Goal: Check status: Check status

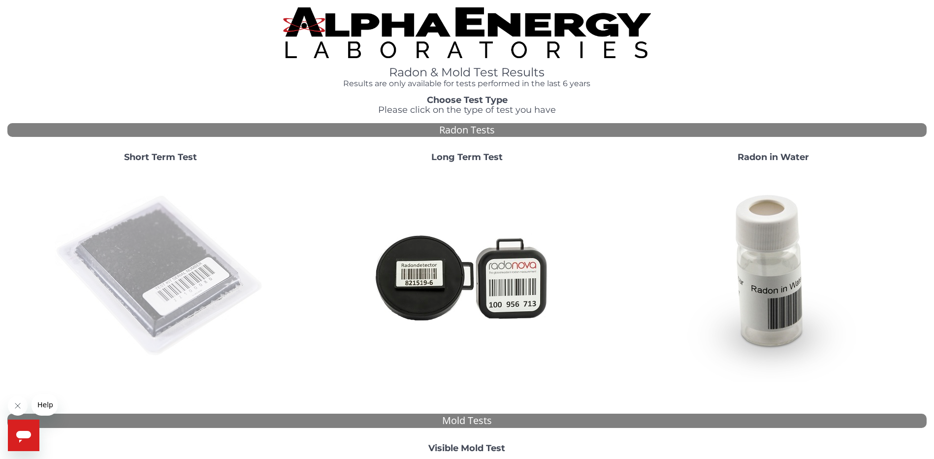
click at [163, 284] on img at bounding box center [161, 276] width 212 height 212
click at [136, 257] on img at bounding box center [161, 276] width 212 height 212
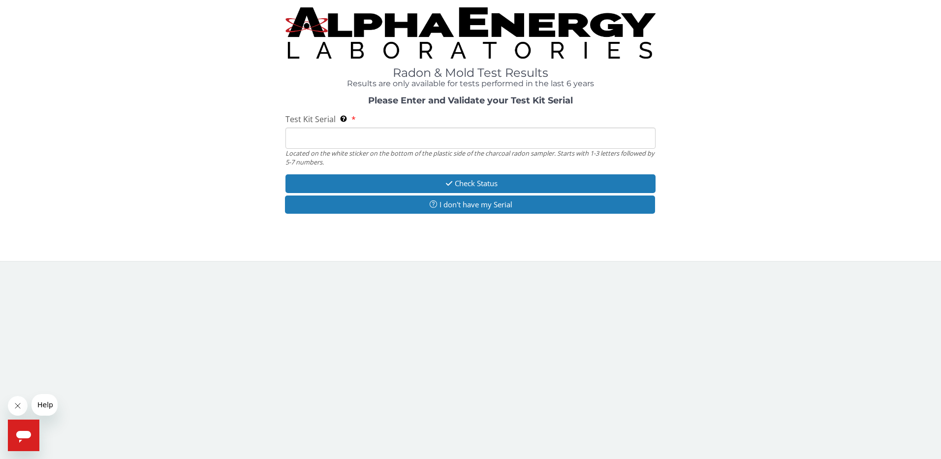
click at [387, 141] on input "Test Kit Serial Located on the white sticker on the bottom of the plastic side …" at bounding box center [470, 137] width 371 height 21
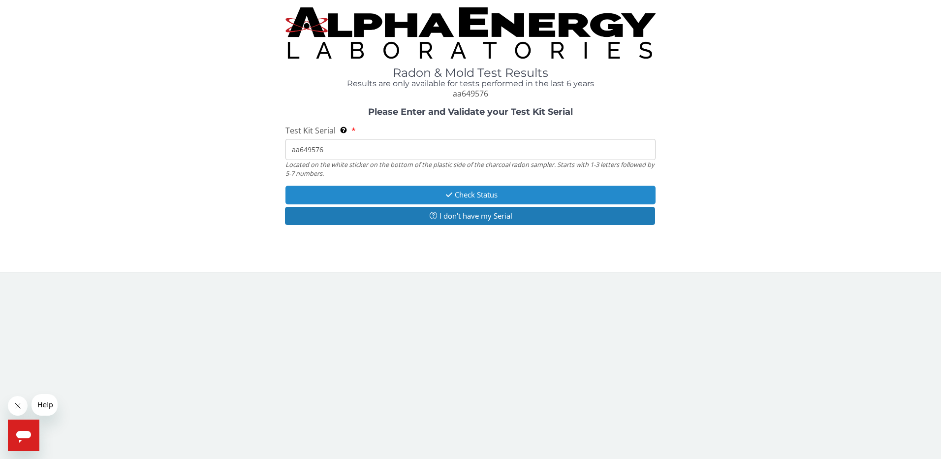
type input "aa649576"
click at [461, 199] on button "Check Status" at bounding box center [470, 195] width 371 height 18
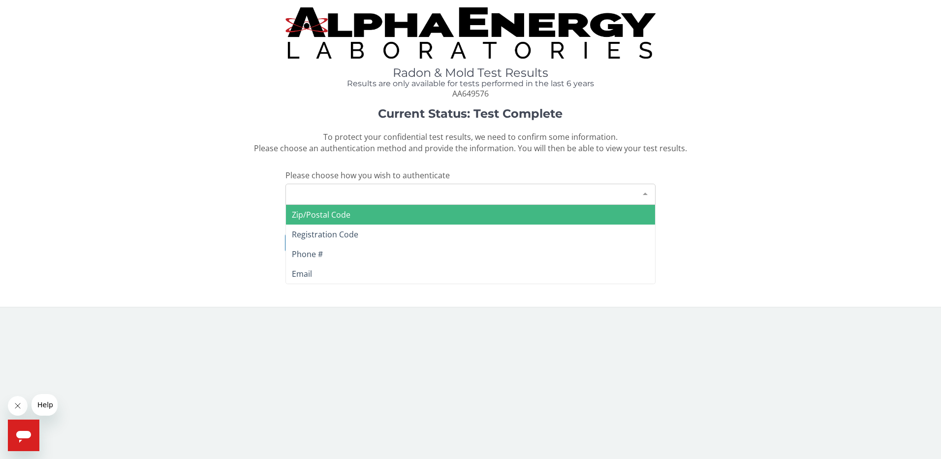
click at [461, 198] on div "Please make a selection" at bounding box center [470, 194] width 371 height 21
click at [453, 219] on span "Zip/Postal Code" at bounding box center [471, 215] width 370 height 20
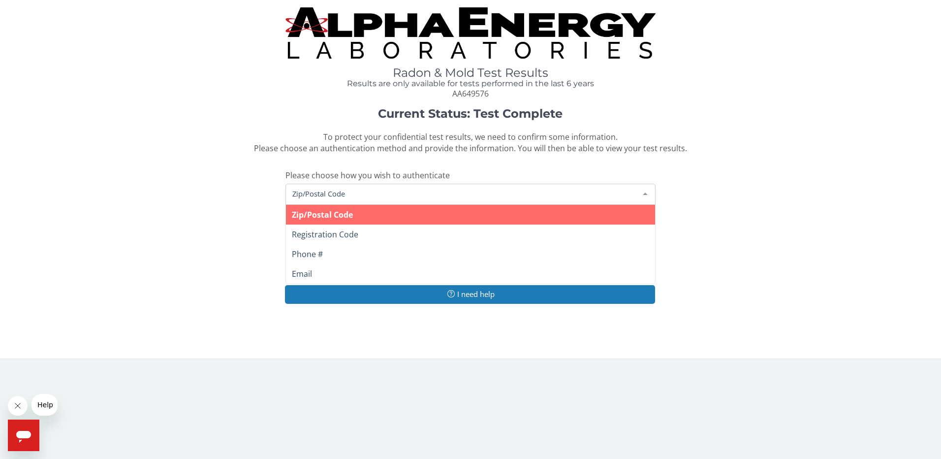
click at [448, 194] on span "Zip/Postal Code" at bounding box center [463, 193] width 346 height 11
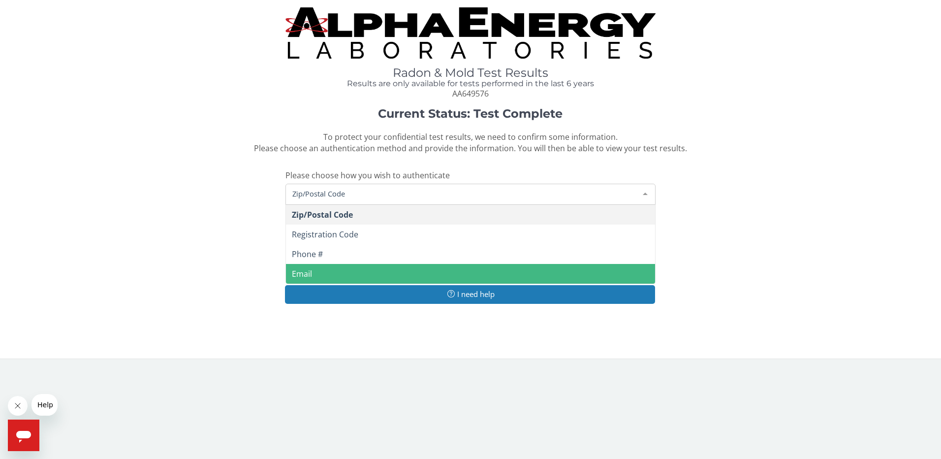
click at [420, 273] on span "Email" at bounding box center [471, 274] width 370 height 20
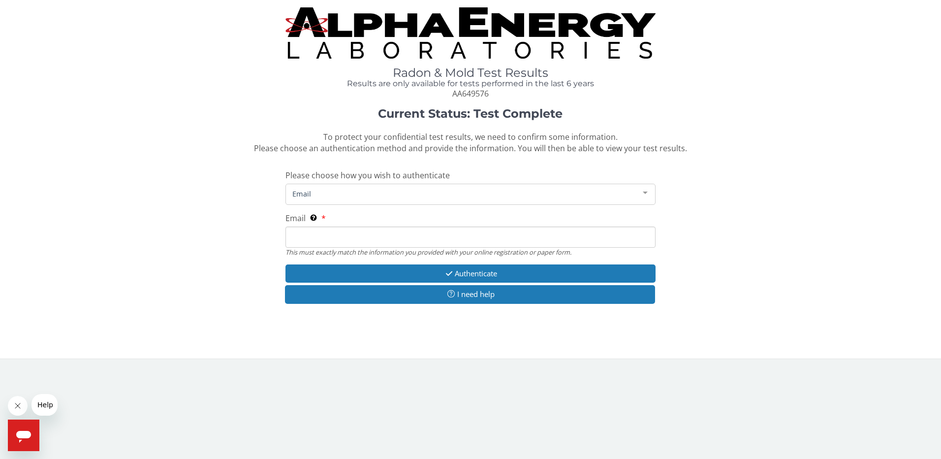
click at [428, 240] on input "Email This must exactly match the information you provided with your online reg…" at bounding box center [470, 236] width 371 height 21
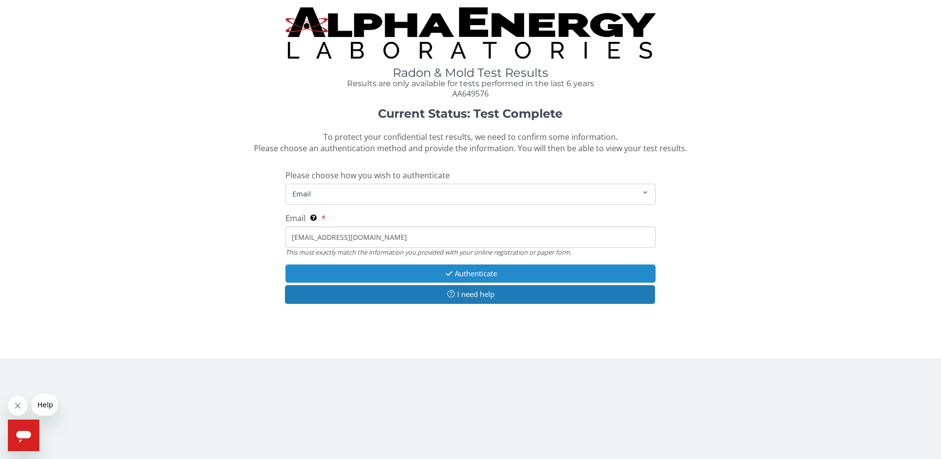
type input "[EMAIL_ADDRESS][DOMAIN_NAME]"
click at [475, 270] on button "Authenticate" at bounding box center [470, 273] width 371 height 18
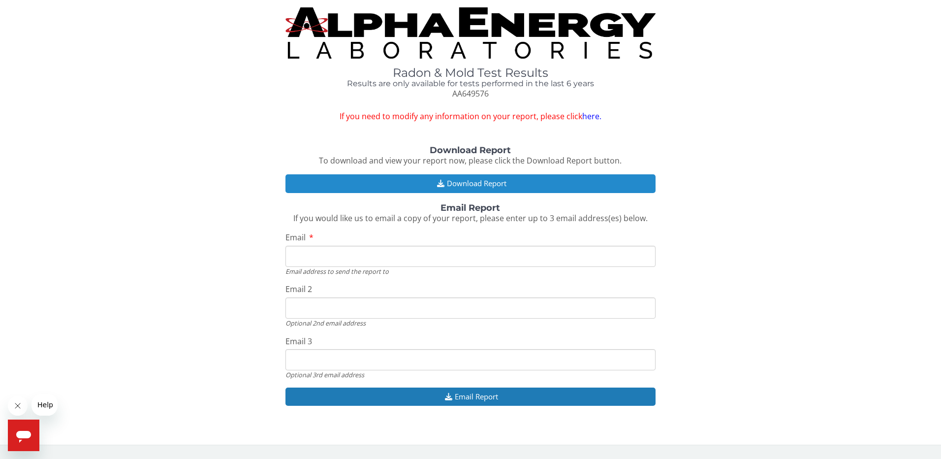
click at [485, 176] on button "Download Report" at bounding box center [470, 183] width 371 height 18
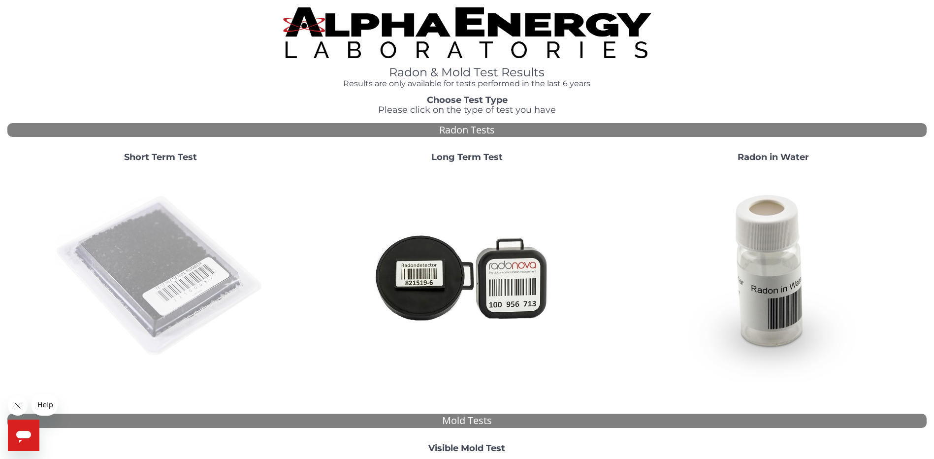
click at [175, 283] on img at bounding box center [161, 276] width 212 height 212
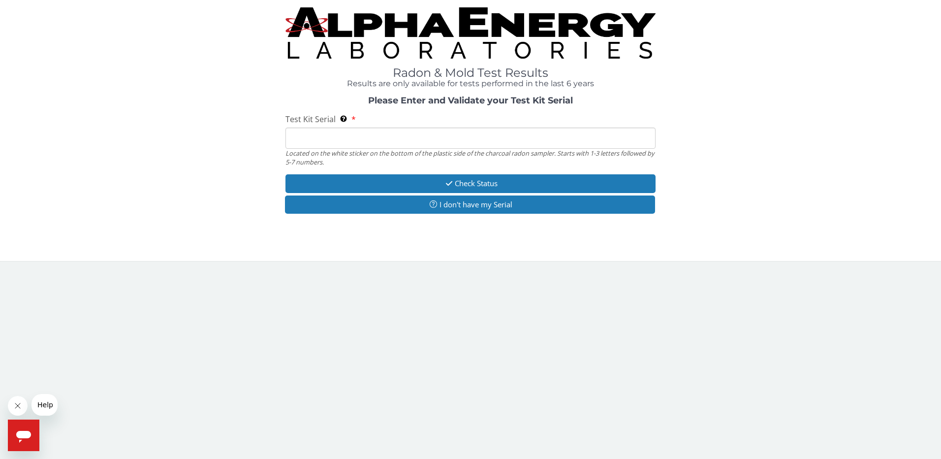
click at [423, 137] on input "Test Kit Serial Located on the white sticker on the bottom of the plastic side …" at bounding box center [470, 137] width 371 height 21
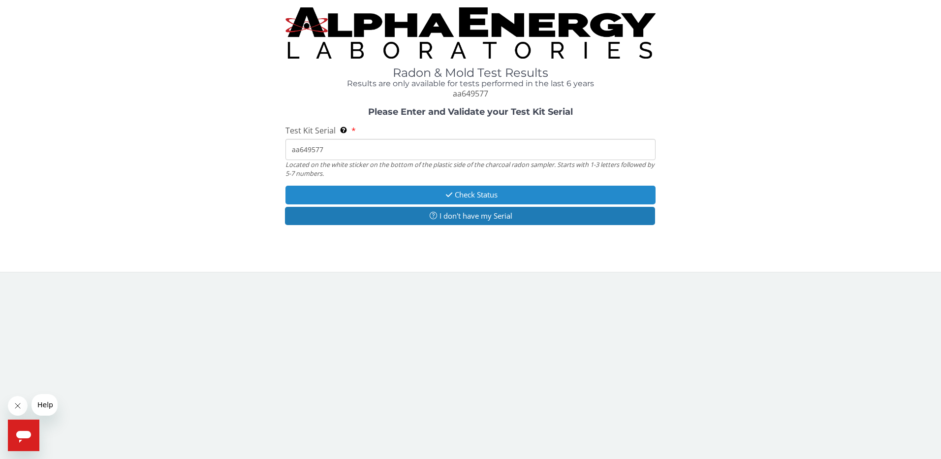
type input "aa649577"
click at [469, 193] on button "Check Status" at bounding box center [470, 195] width 371 height 18
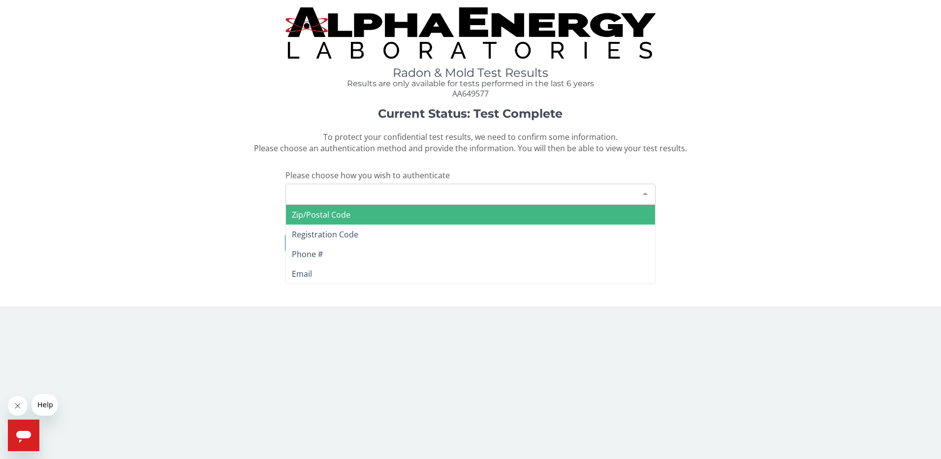
click at [454, 193] on div "Please make a selection" at bounding box center [470, 194] width 371 height 21
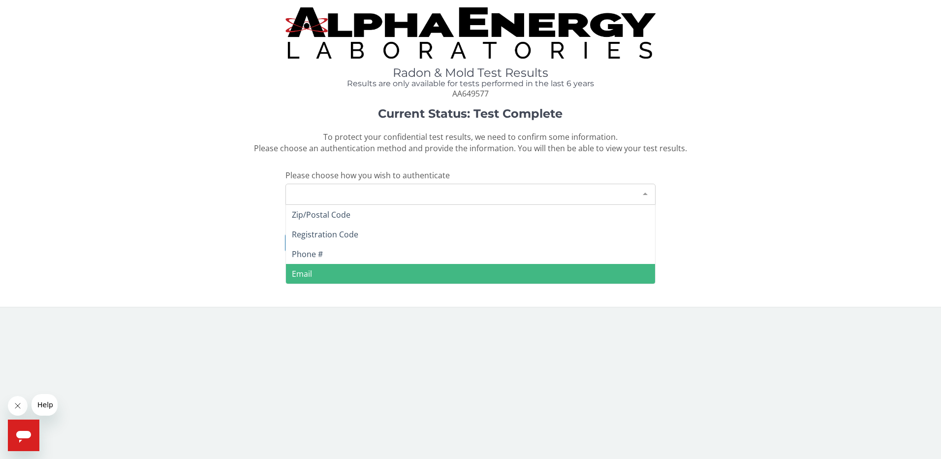
click at [408, 269] on span "Email" at bounding box center [471, 274] width 370 height 20
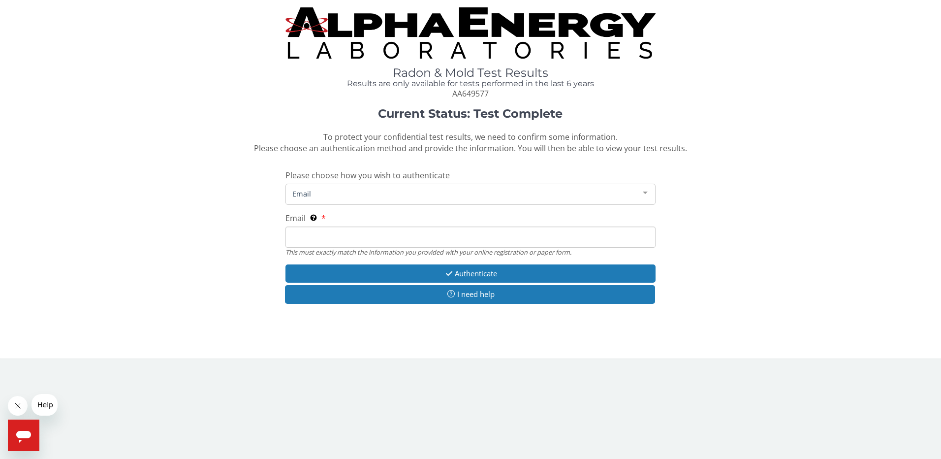
click at [382, 237] on input "Email This must exactly match the information you provided with your online reg…" at bounding box center [470, 236] width 371 height 21
paste input "rnresults@kayapartments.com"
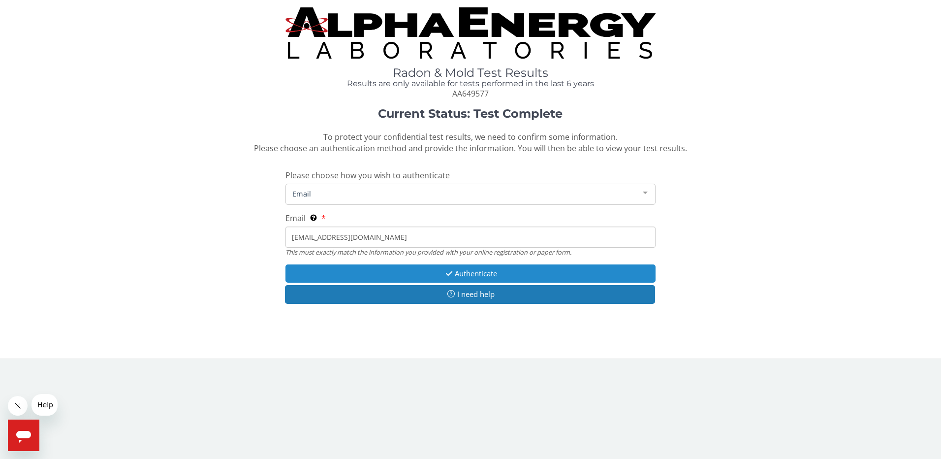
type input "rnresults@kayapartments.com"
click at [467, 273] on button "Authenticate" at bounding box center [470, 273] width 371 height 18
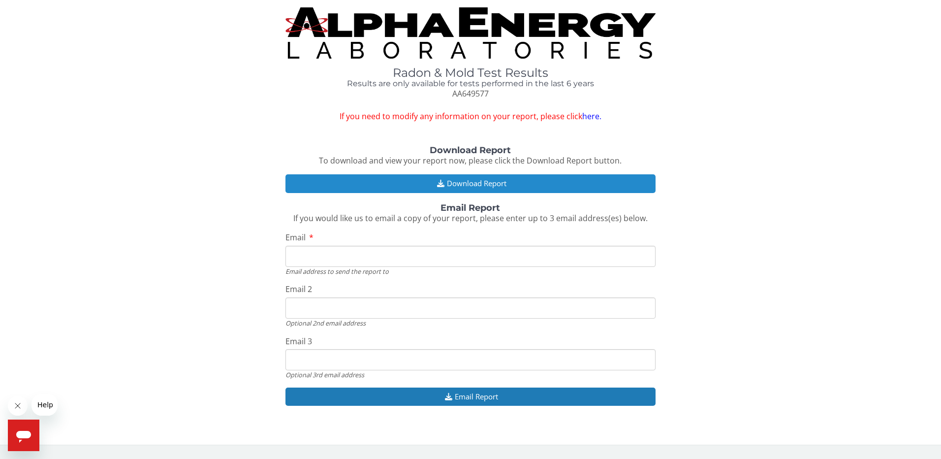
click at [509, 185] on button "Download Report" at bounding box center [470, 183] width 371 height 18
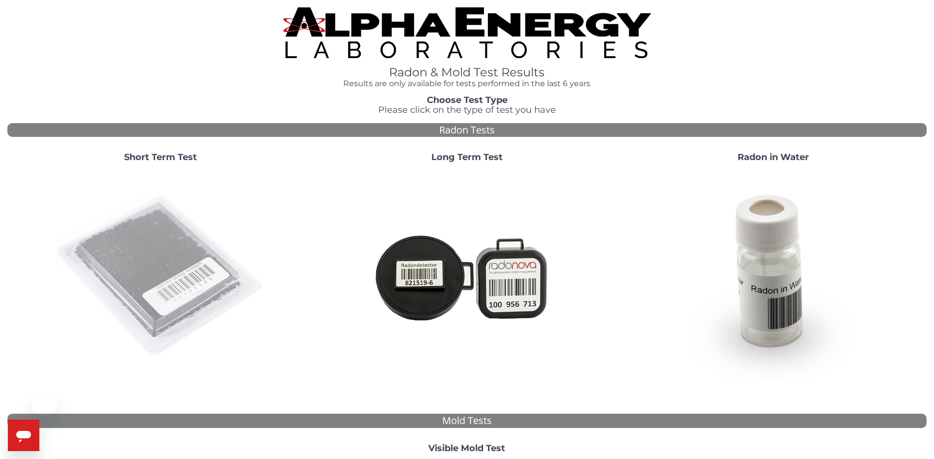
click at [179, 266] on img at bounding box center [161, 276] width 212 height 212
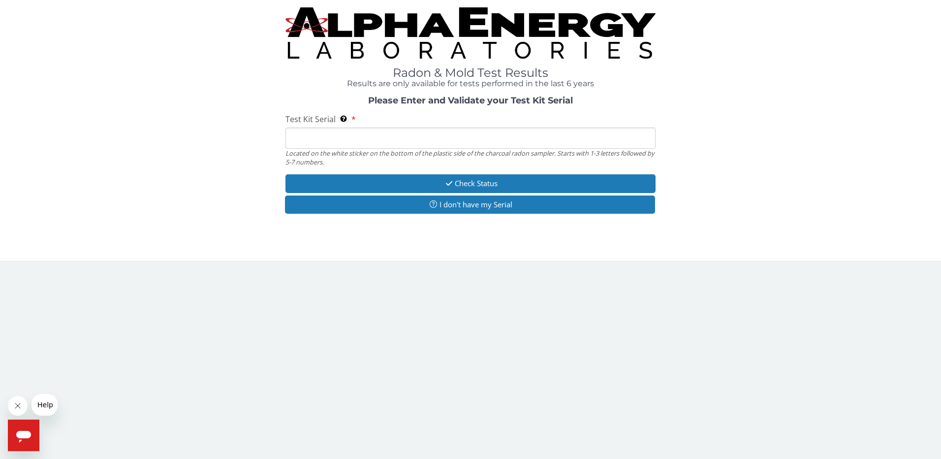
click at [485, 142] on input "Test Kit Serial Located on the white sticker on the bottom of the plastic side …" at bounding box center [470, 137] width 371 height 21
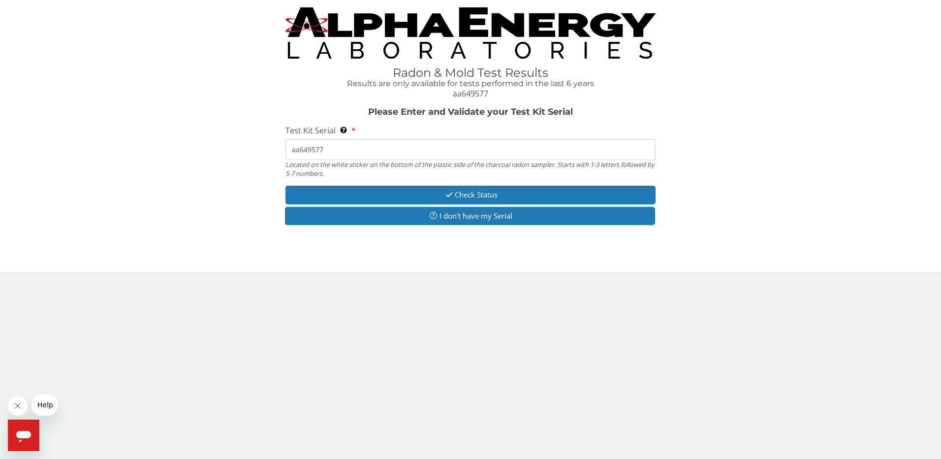
click at [361, 149] on input "aa649577" at bounding box center [470, 149] width 371 height 21
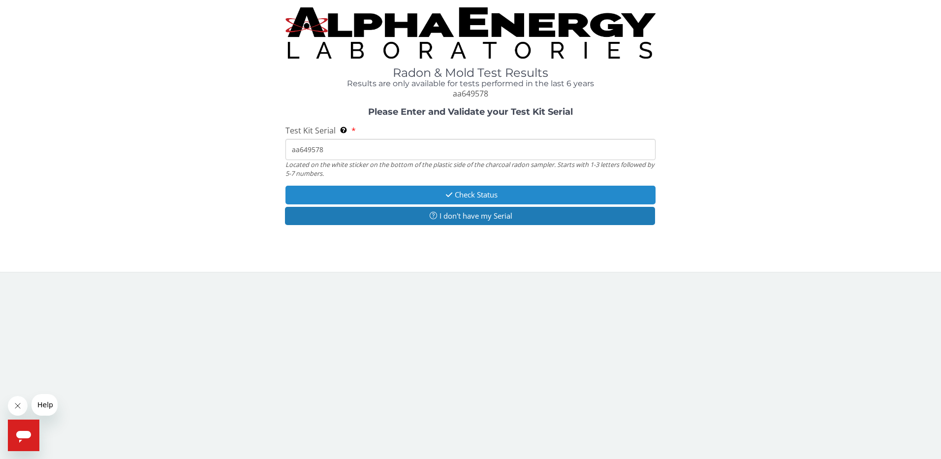
type input "aa649578"
click at [484, 196] on button "Check Status" at bounding box center [470, 195] width 371 height 18
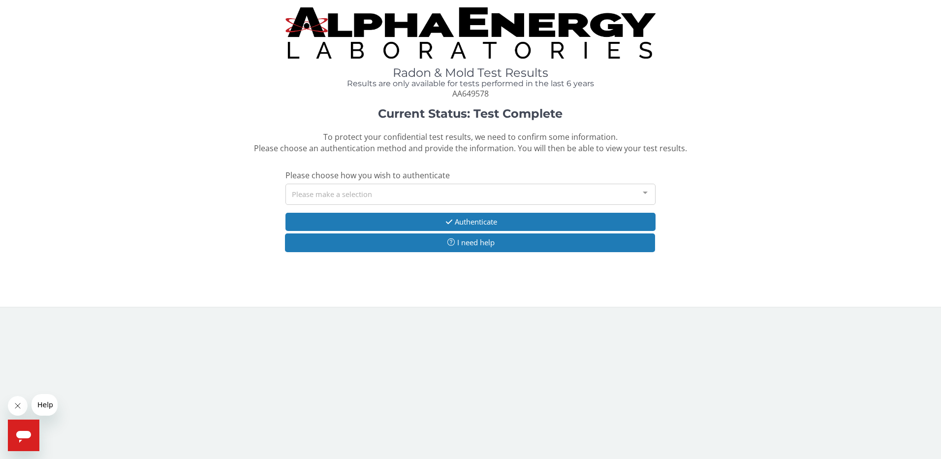
click at [483, 198] on div "Please make a selection" at bounding box center [470, 194] width 371 height 21
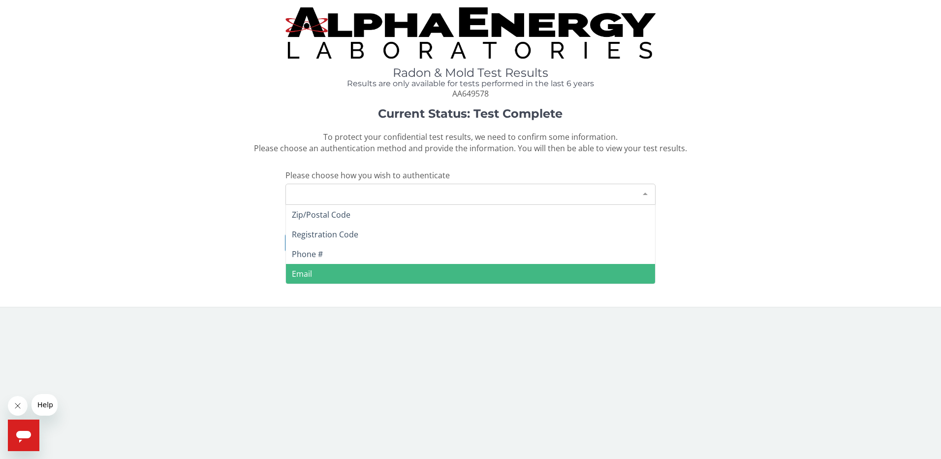
click at [404, 270] on span "Email" at bounding box center [471, 274] width 370 height 20
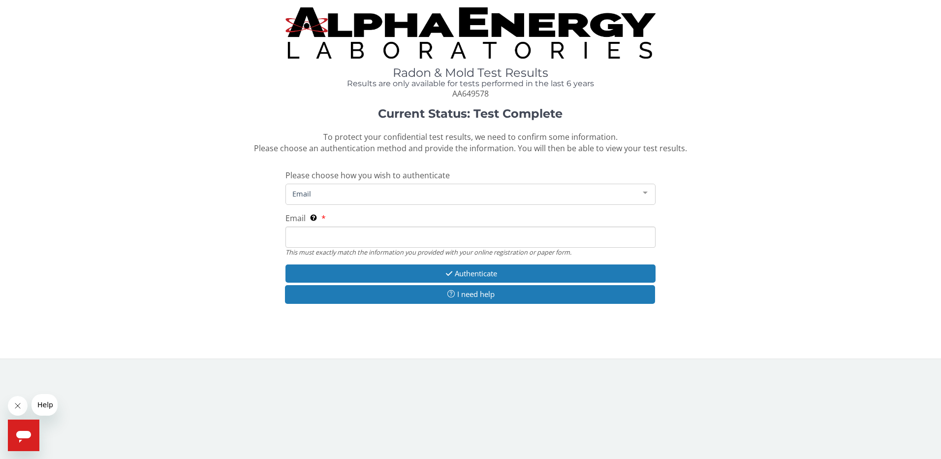
click at [383, 236] on input "Email This must exactly match the information you provided with your online reg…" at bounding box center [470, 236] width 371 height 21
paste input "[EMAIL_ADDRESS][DOMAIN_NAME]"
type input "[EMAIL_ADDRESS][DOMAIN_NAME]"
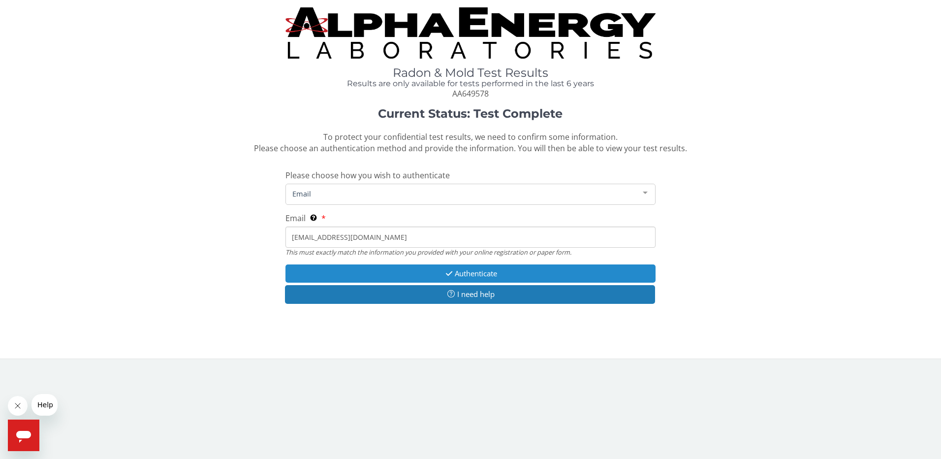
click at [464, 274] on button "Authenticate" at bounding box center [470, 273] width 371 height 18
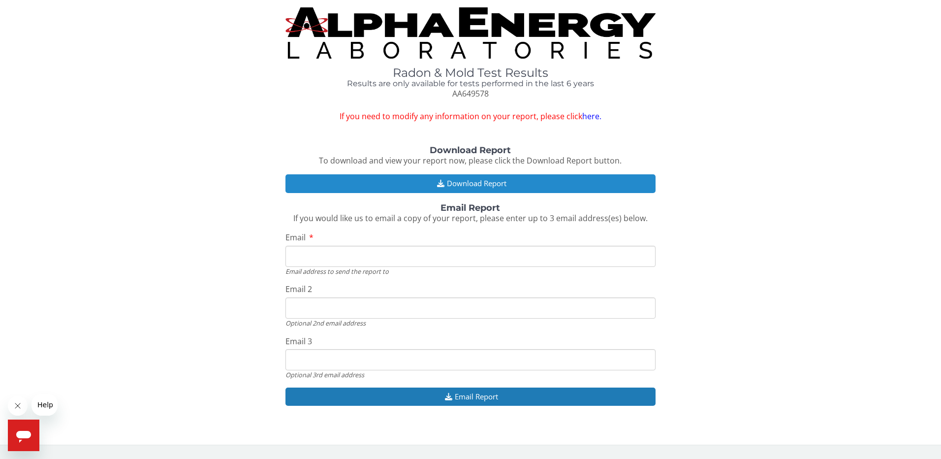
click at [540, 181] on button "Download Report" at bounding box center [470, 183] width 371 height 18
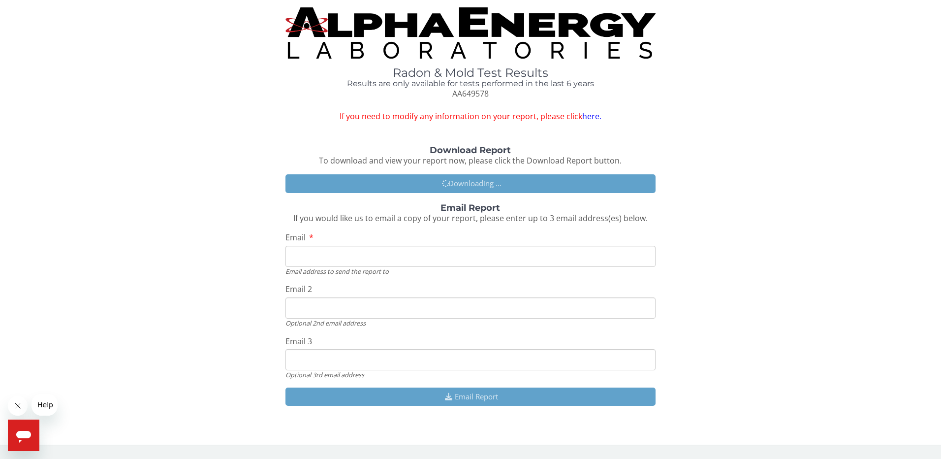
click at [826, 181] on div "Download Report To download and view your report now, please click the Download…" at bounding box center [470, 281] width 926 height 270
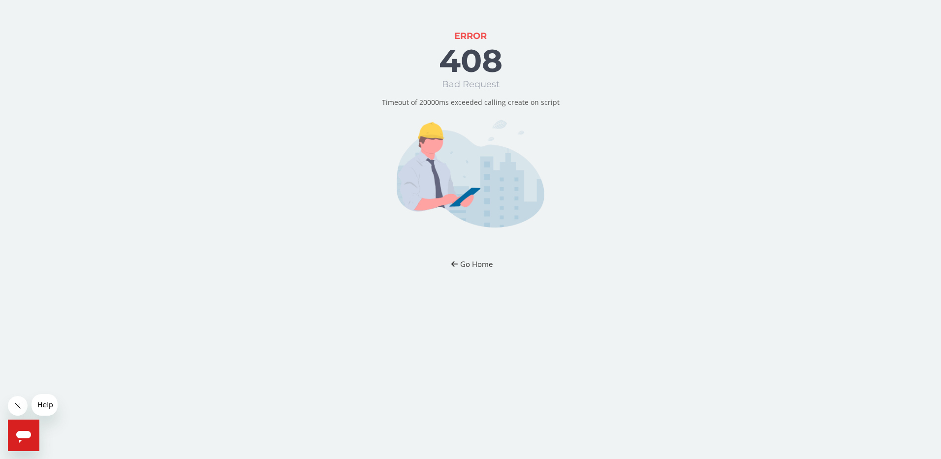
click at [473, 262] on button "Go Home" at bounding box center [471, 264] width 58 height 18
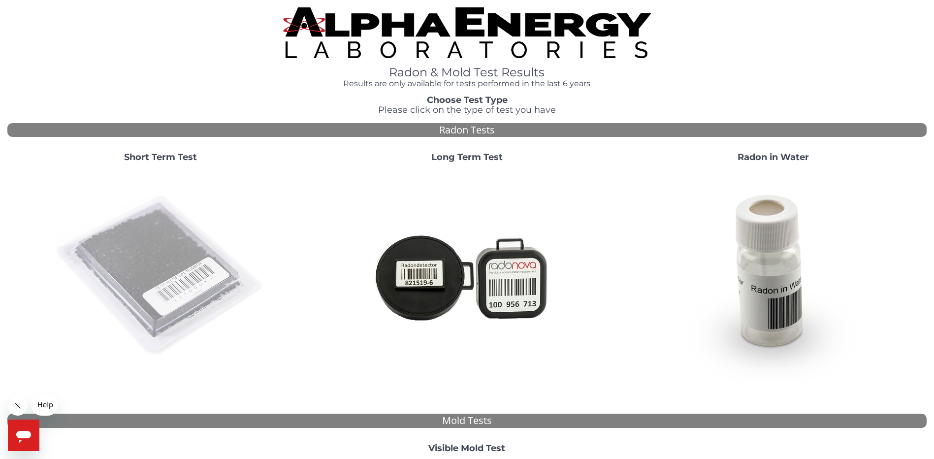
click at [162, 257] on img at bounding box center [161, 276] width 212 height 212
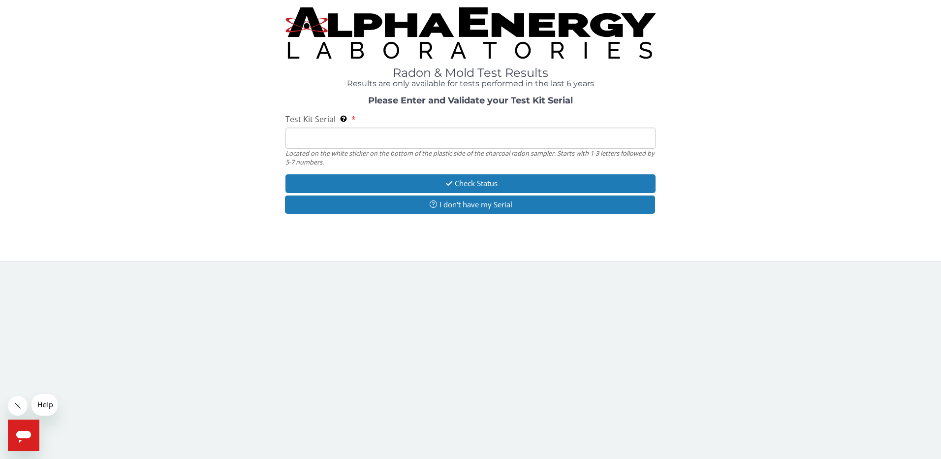
click at [362, 133] on input "Test Kit Serial Located on the white sticker on the bottom of the plastic side …" at bounding box center [470, 137] width 371 height 21
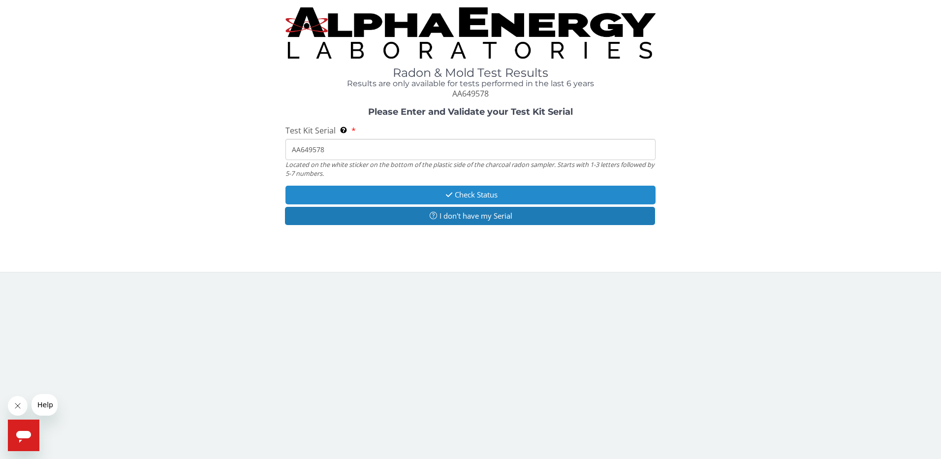
type input "AA649578"
click at [500, 187] on button "Check Status" at bounding box center [470, 195] width 371 height 18
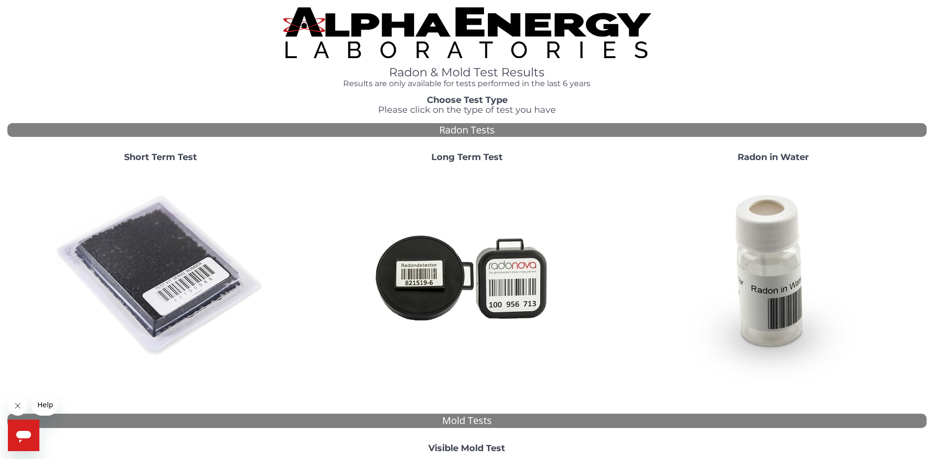
click at [168, 155] on strong "Short Term Test" at bounding box center [160, 157] width 73 height 11
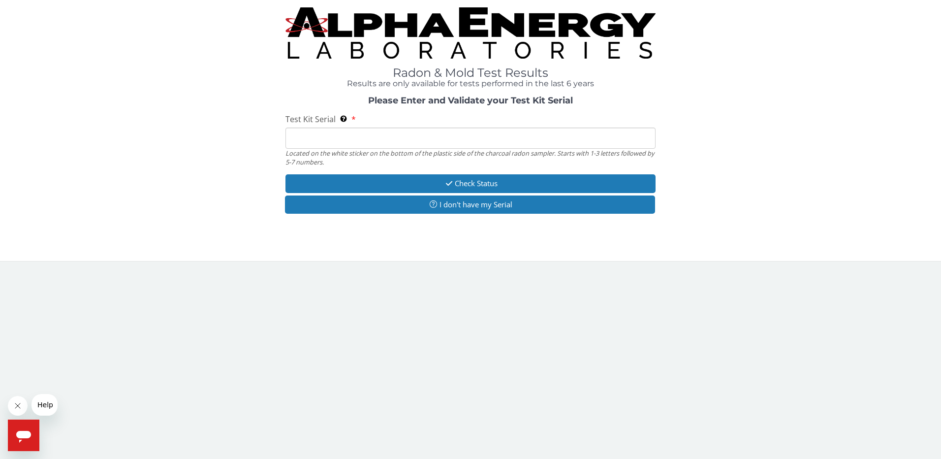
click at [422, 142] on input "Test Kit Serial Located on the white sticker on the bottom of the plastic side …" at bounding box center [470, 137] width 371 height 21
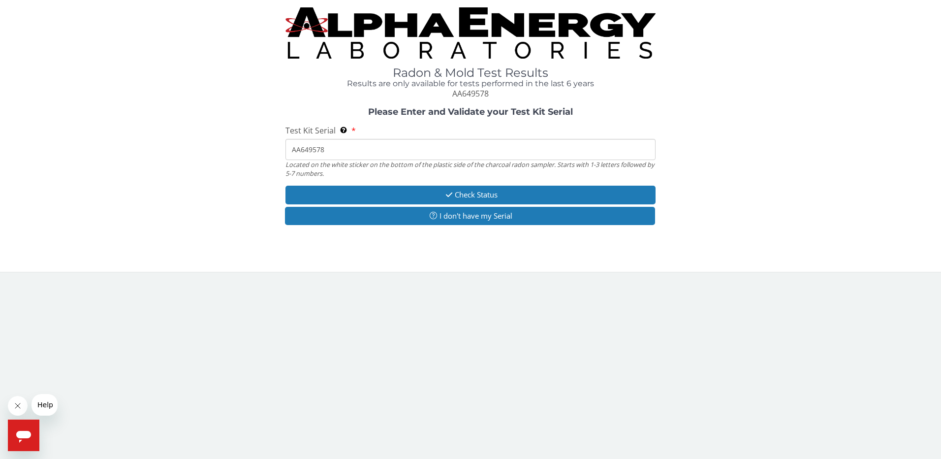
type input "aa649578"
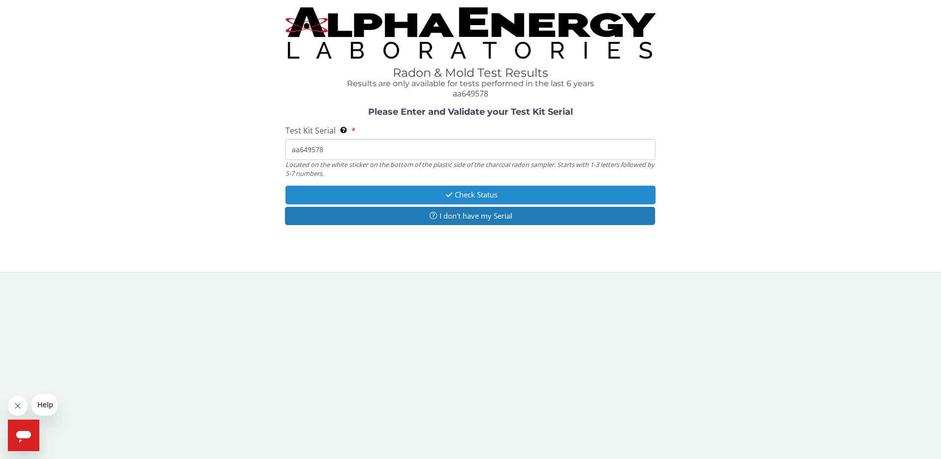
click at [475, 195] on button "Check Status" at bounding box center [470, 195] width 371 height 18
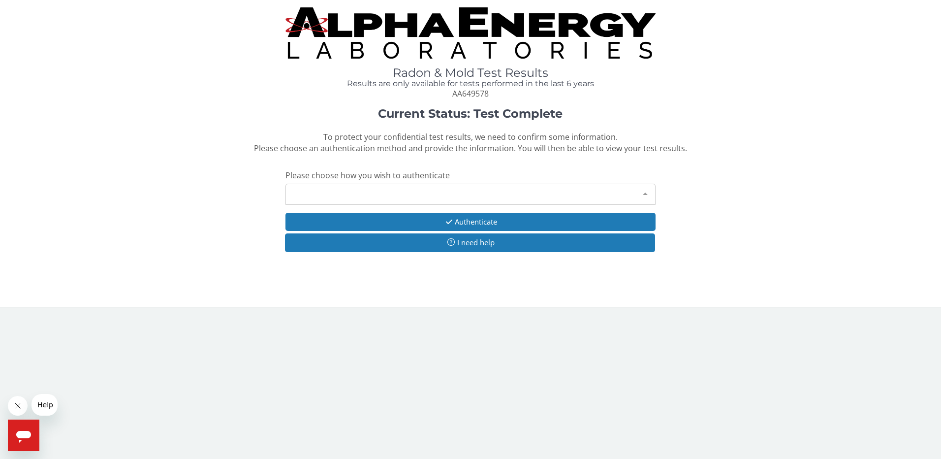
click at [475, 195] on div "Please make a selection" at bounding box center [470, 194] width 371 height 21
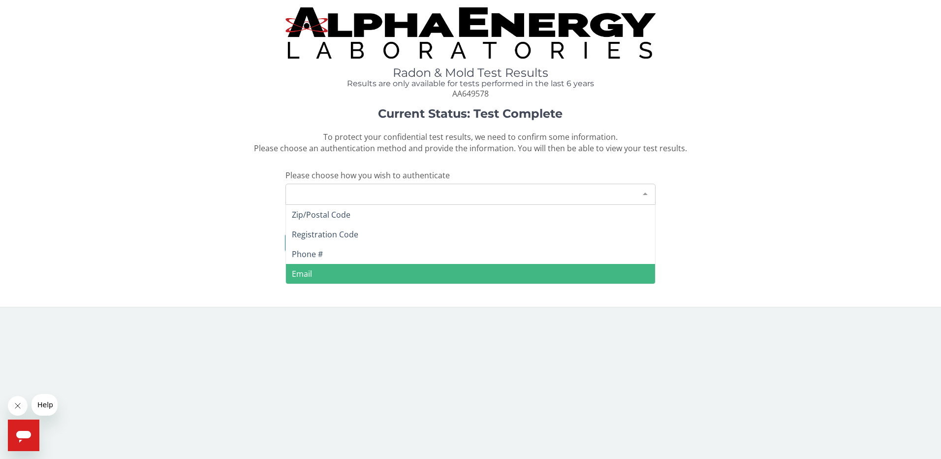
click at [397, 272] on span "Email" at bounding box center [471, 274] width 370 height 20
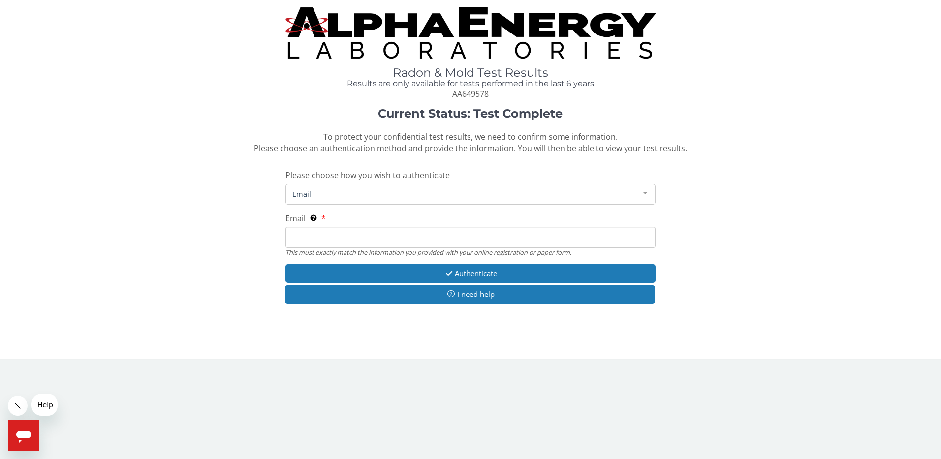
click at [357, 240] on input "Email This must exactly match the information you provided with your online reg…" at bounding box center [470, 236] width 371 height 21
drag, startPoint x: 357, startPoint y: 240, endPoint x: 311, endPoint y: 232, distance: 46.9
click at [310, 230] on input "Email This must exactly match the information you provided with your online reg…" at bounding box center [470, 236] width 371 height 21
type input "[EMAIL_ADDRESS][DOMAIN_NAME]"
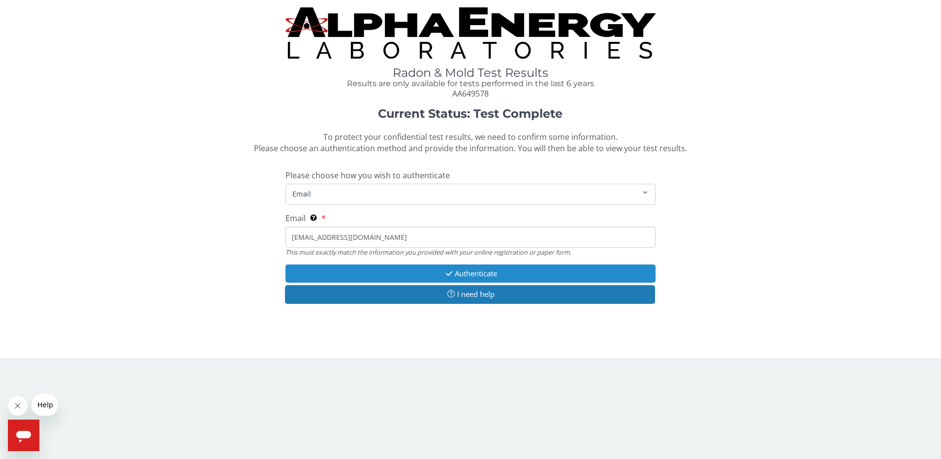
click at [477, 277] on button "Authenticate" at bounding box center [470, 273] width 371 height 18
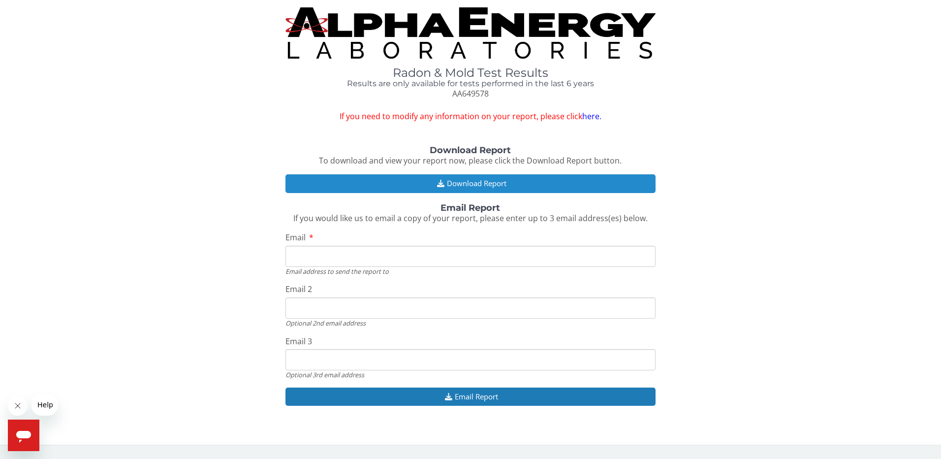
click at [480, 181] on button "Download Report" at bounding box center [470, 183] width 371 height 18
